Goal: Check status

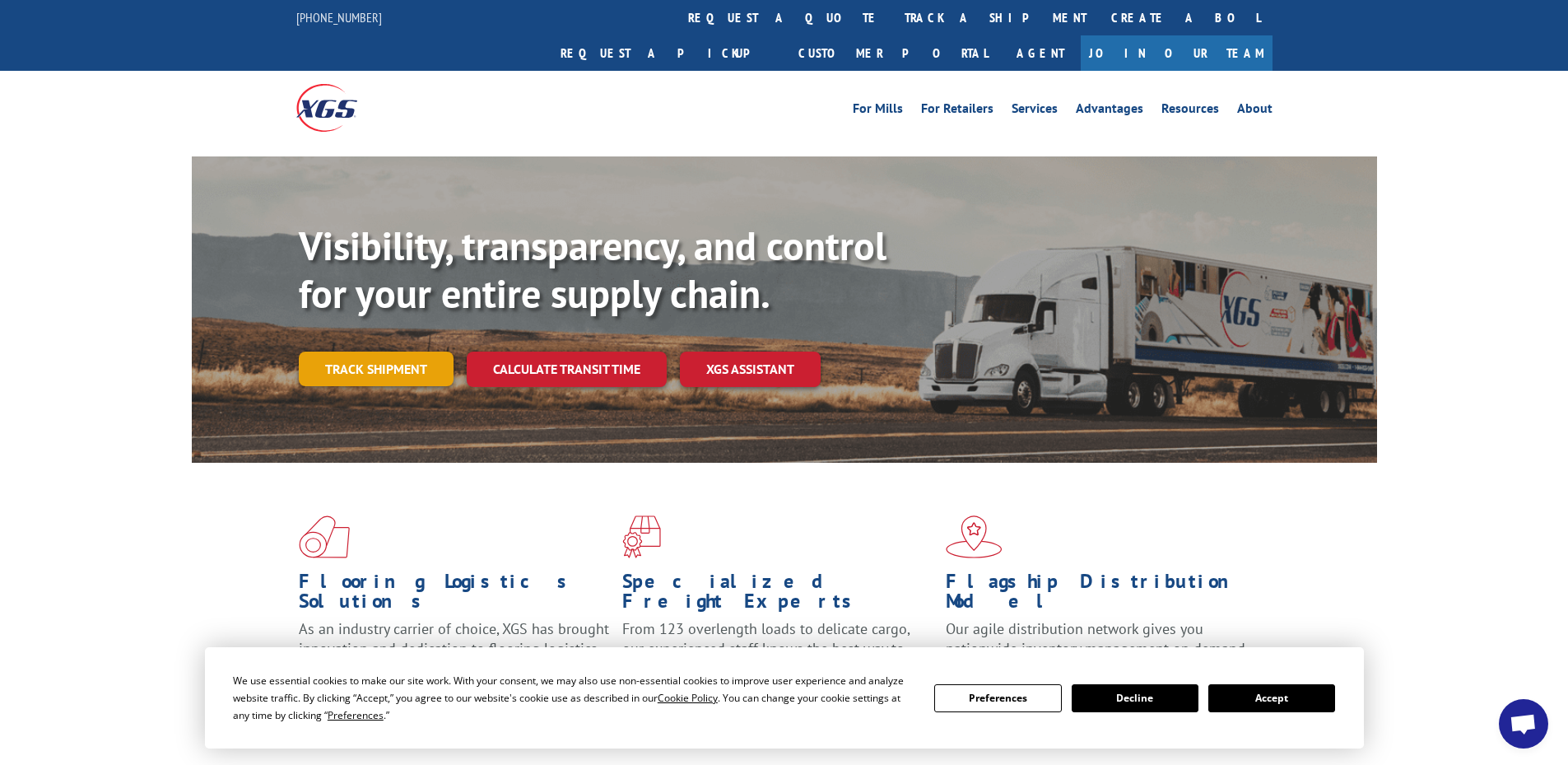
click at [325, 351] on link "Track shipment" at bounding box center [375, 369] width 154 height 35
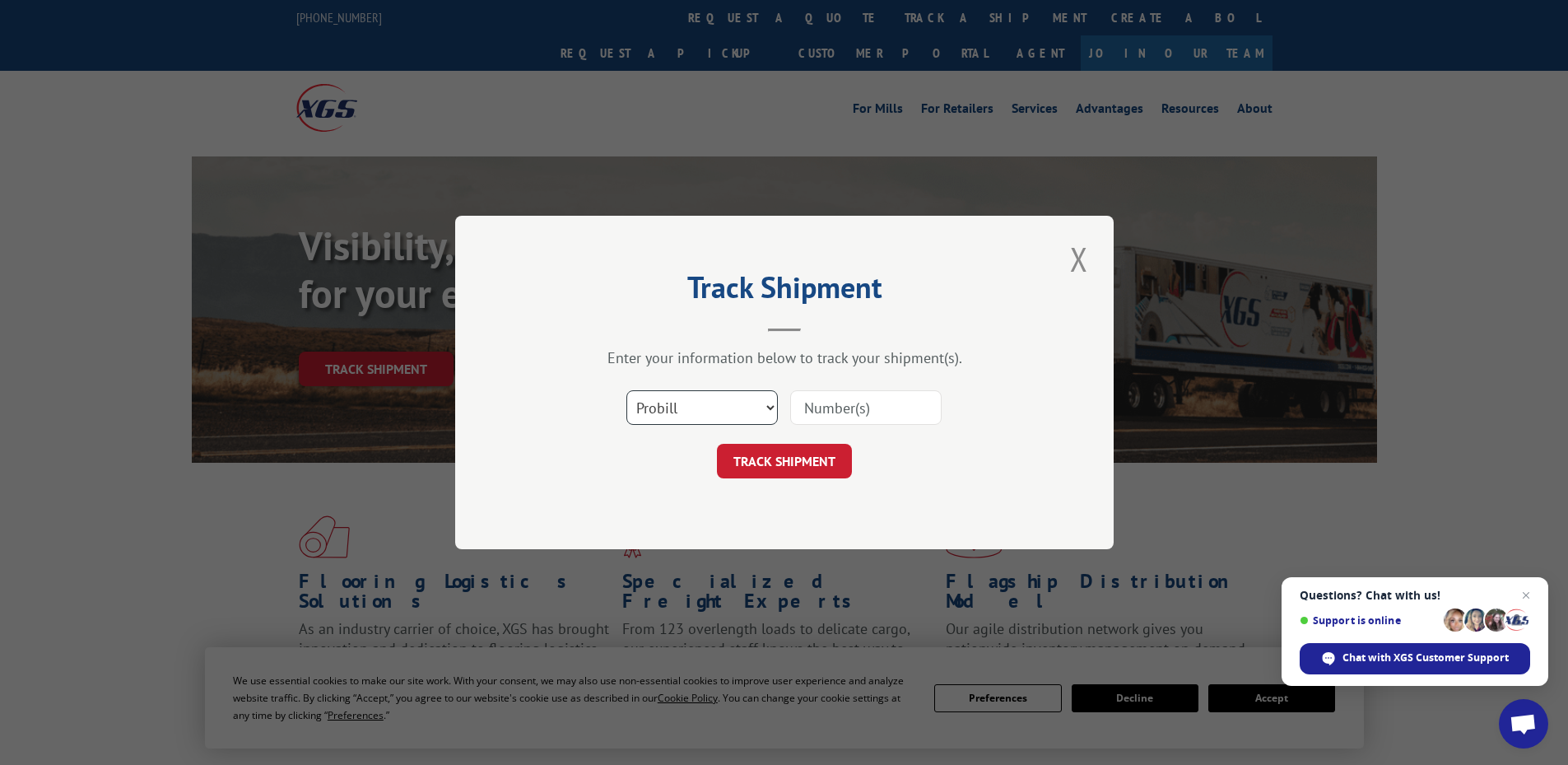
click at [663, 412] on select "Select category... Probill BOL PO" at bounding box center [702, 408] width 152 height 35
select select "bol"
click at [627, 390] on select "Select category... Probill BOL PO" at bounding box center [702, 408] width 152 height 35
click at [828, 399] on input at bounding box center [866, 408] width 152 height 35
paste input "5933731"
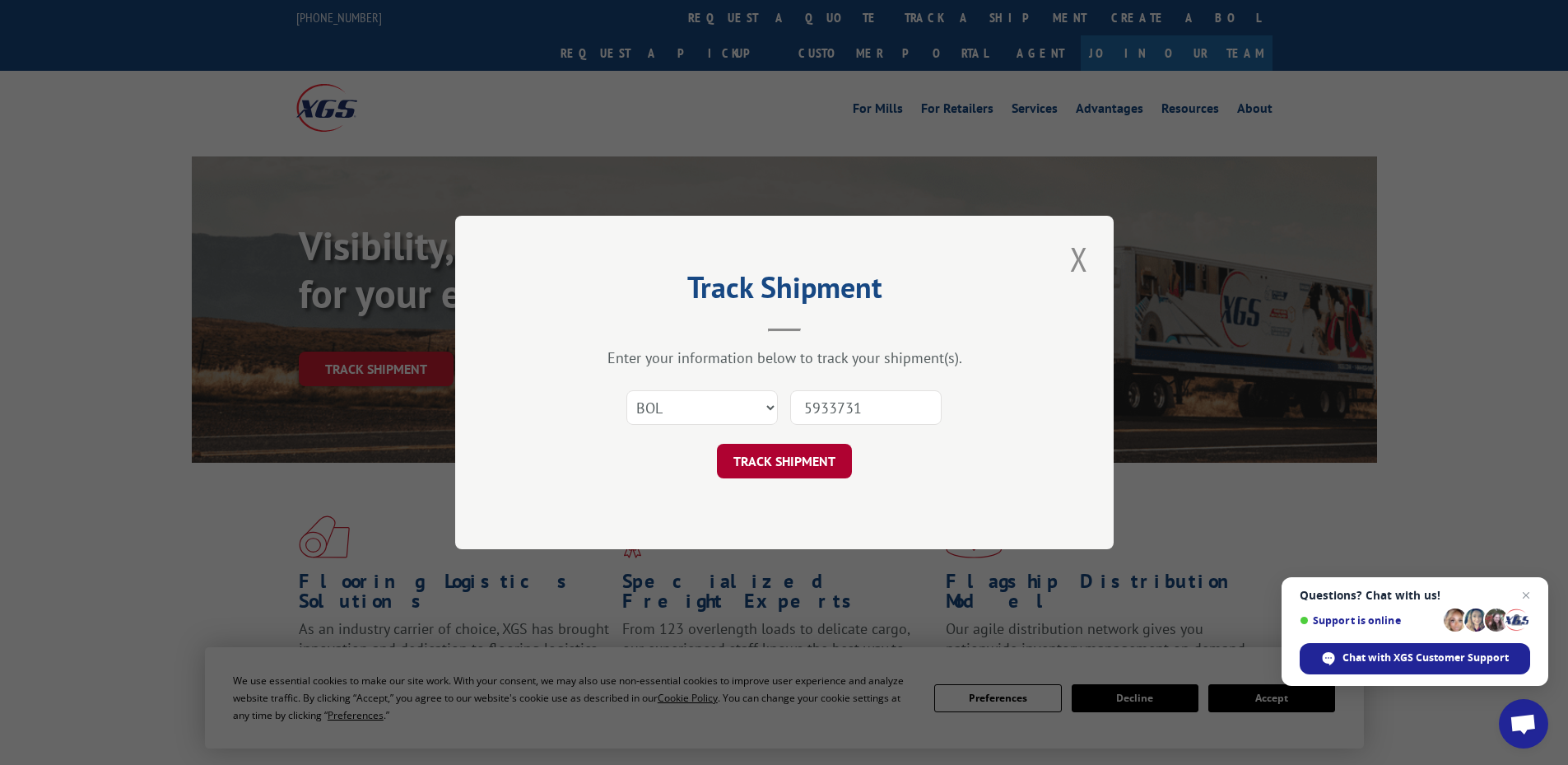
type input "5933731"
click at [829, 458] on button "TRACK SHIPMENT" at bounding box center [784, 461] width 135 height 35
